Goal: Find specific page/section: Find specific page/section

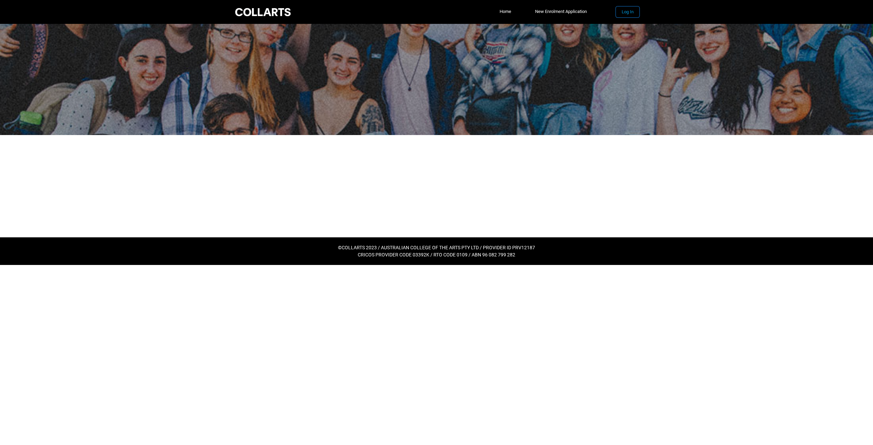
click at [623, 13] on button "Log In" at bounding box center [628, 11] width 24 height 11
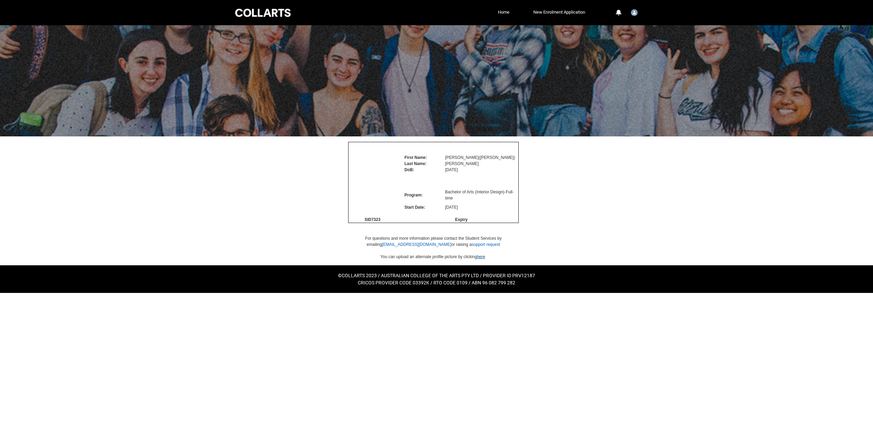
click at [484, 259] on link "here" at bounding box center [481, 256] width 8 height 5
